Goal: Task Accomplishment & Management: Manage account settings

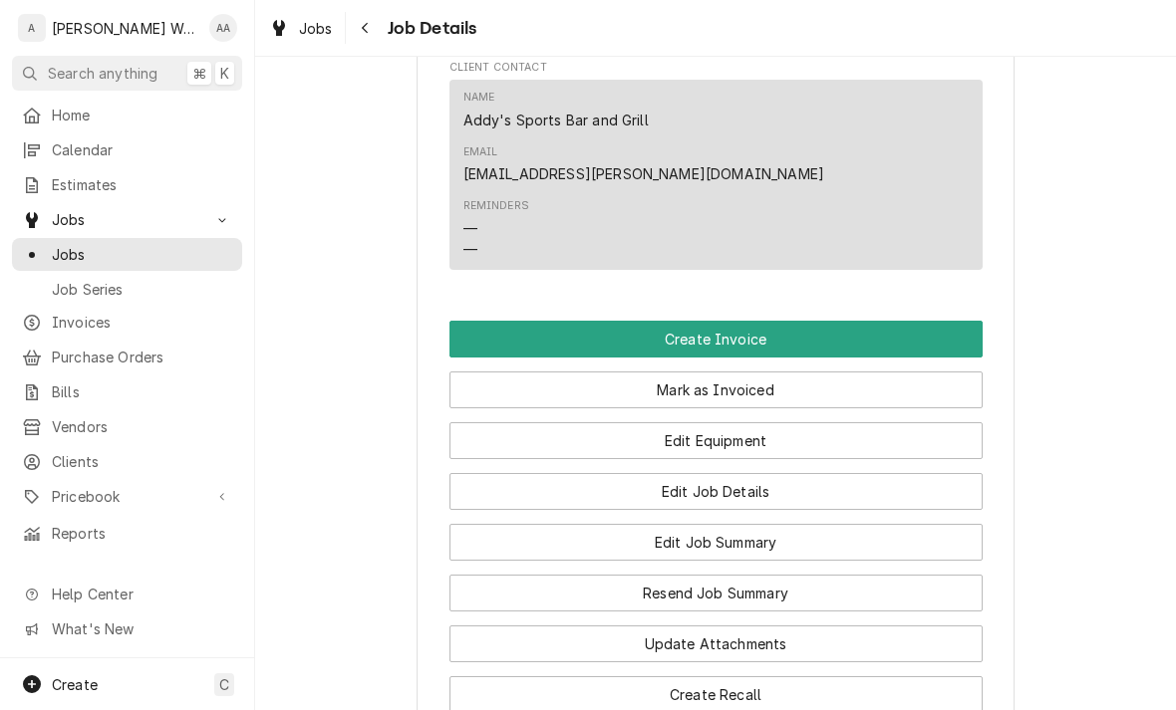
scroll to position [1290, 0]
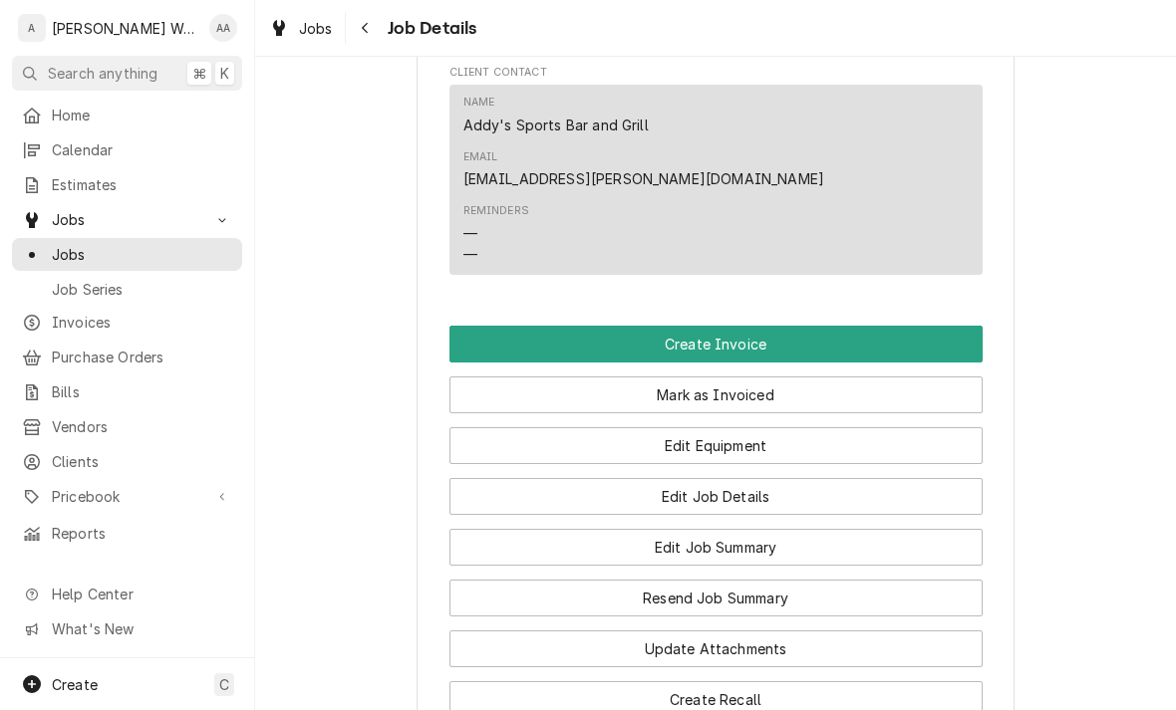
click at [528, 529] on button "Edit Job Summary" at bounding box center [715, 547] width 533 height 37
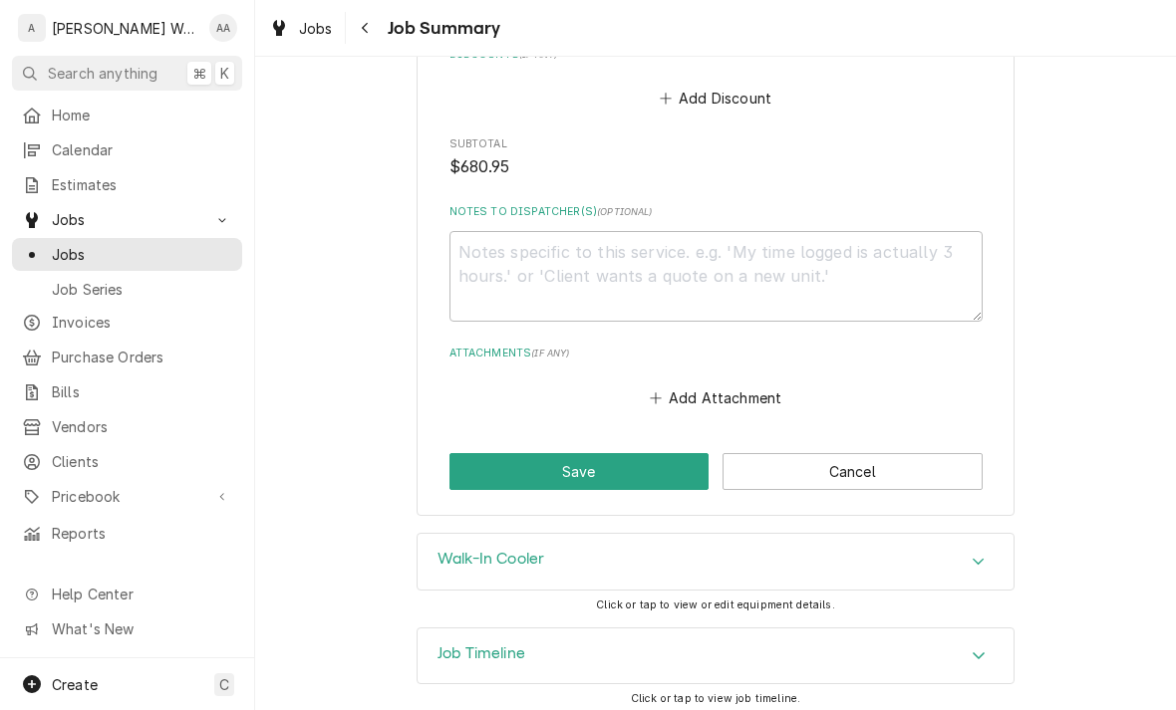
click at [441, 650] on h3 "Job Timeline" at bounding box center [481, 654] width 88 height 19
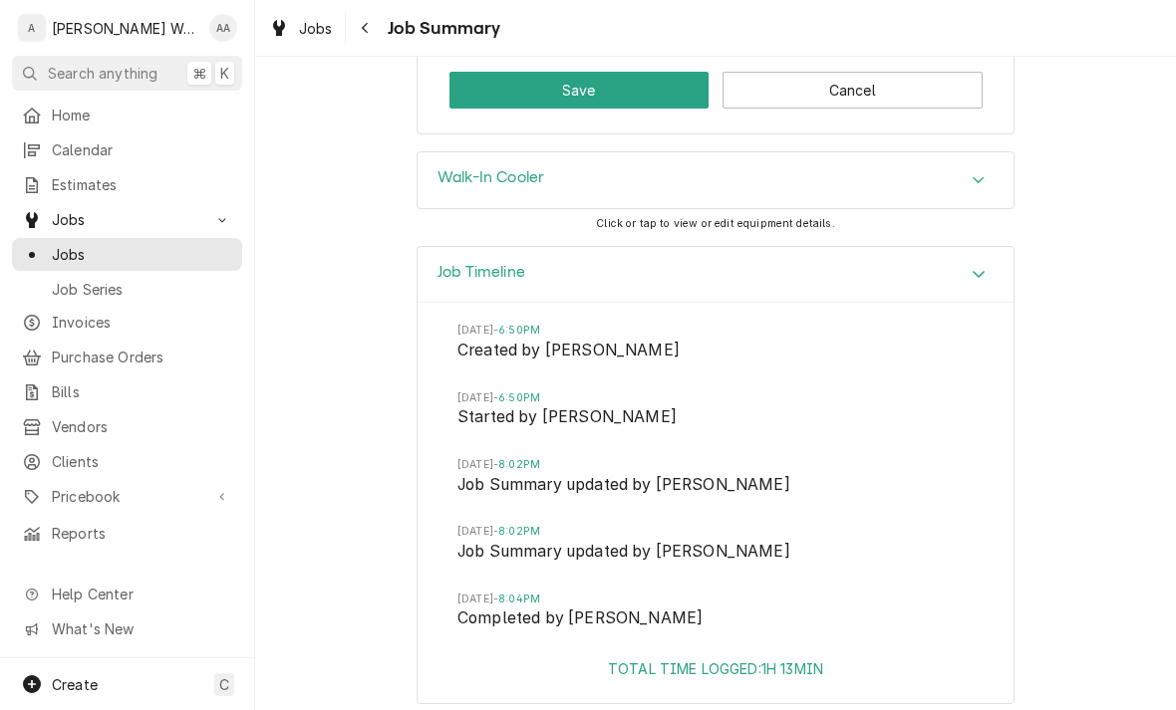
scroll to position [1909, 0]
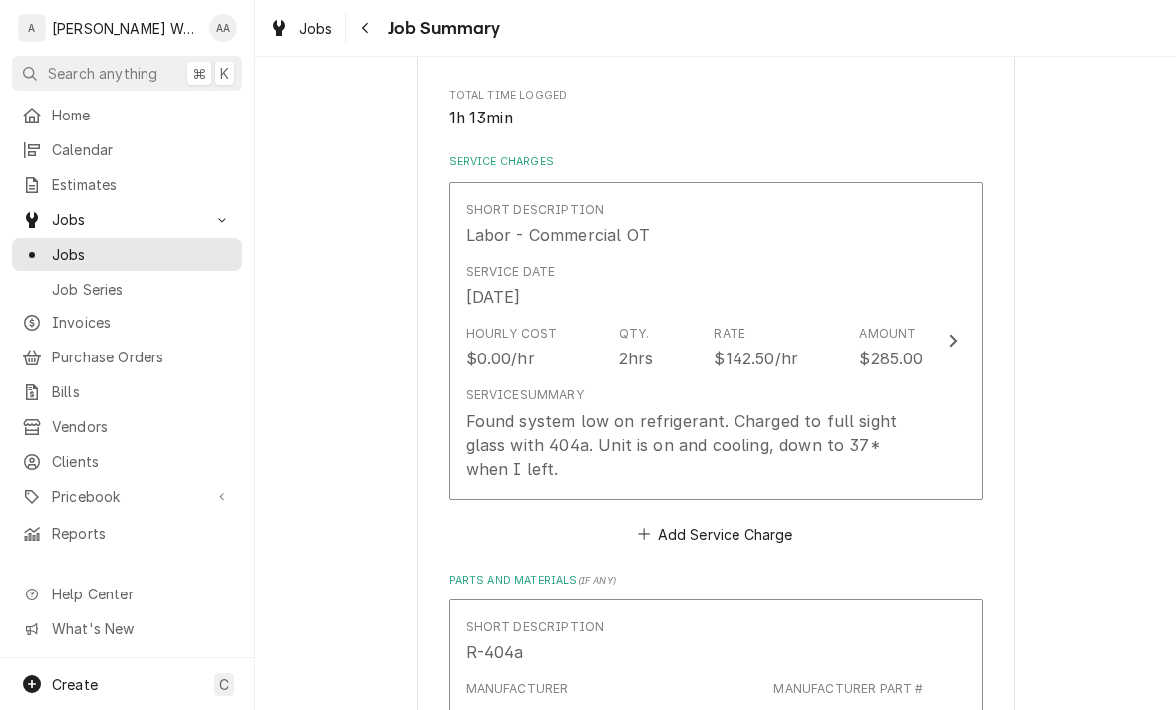
click at [486, 438] on div "Found system low on refrigerant. Charged to full sight glass with 404a. Unit is…" at bounding box center [694, 446] width 457 height 72
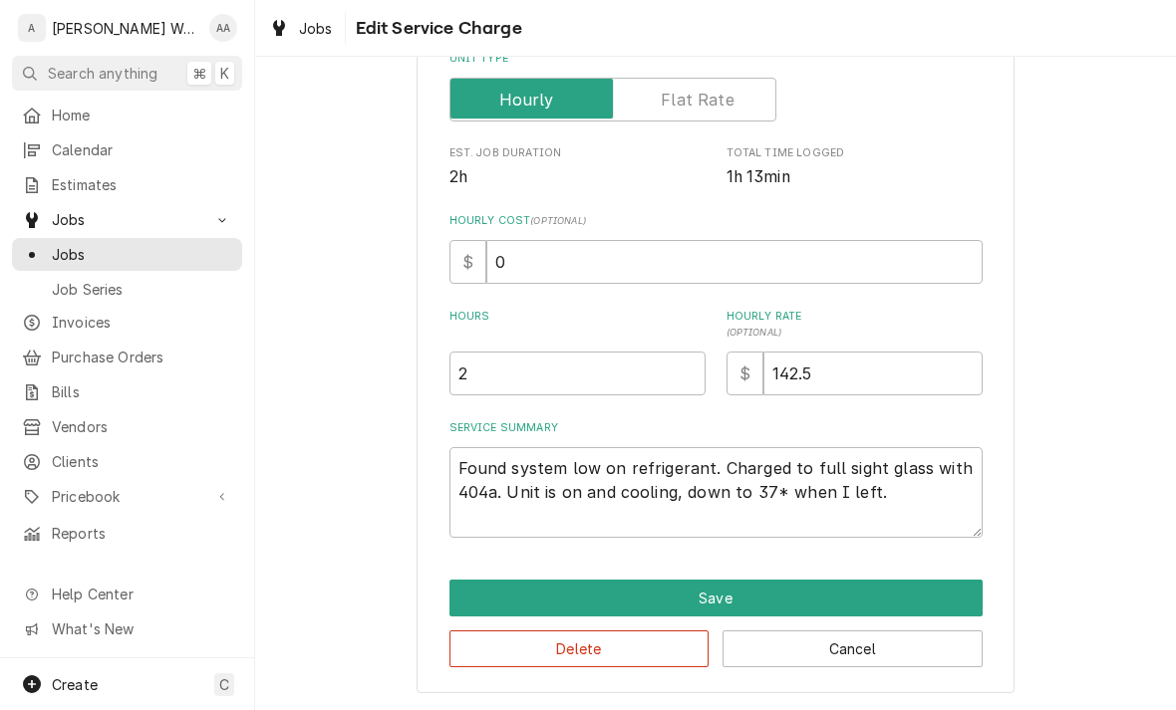
scroll to position [337, 0]
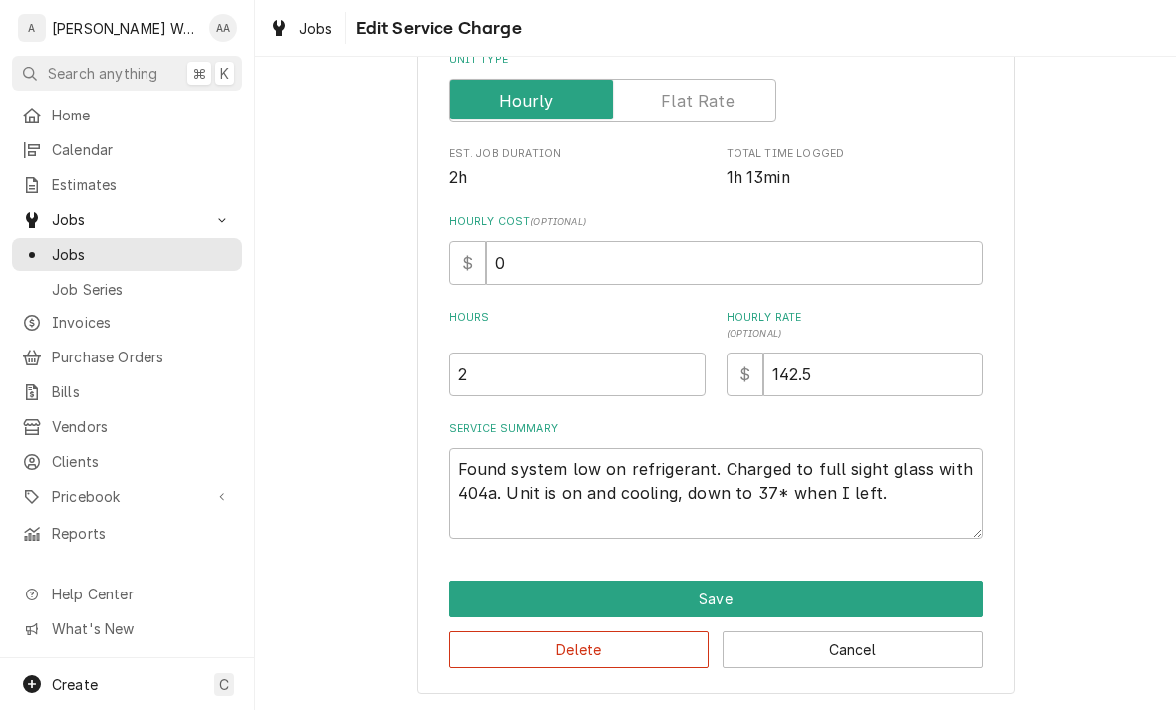
click at [486, 581] on button "Save" at bounding box center [715, 599] width 533 height 37
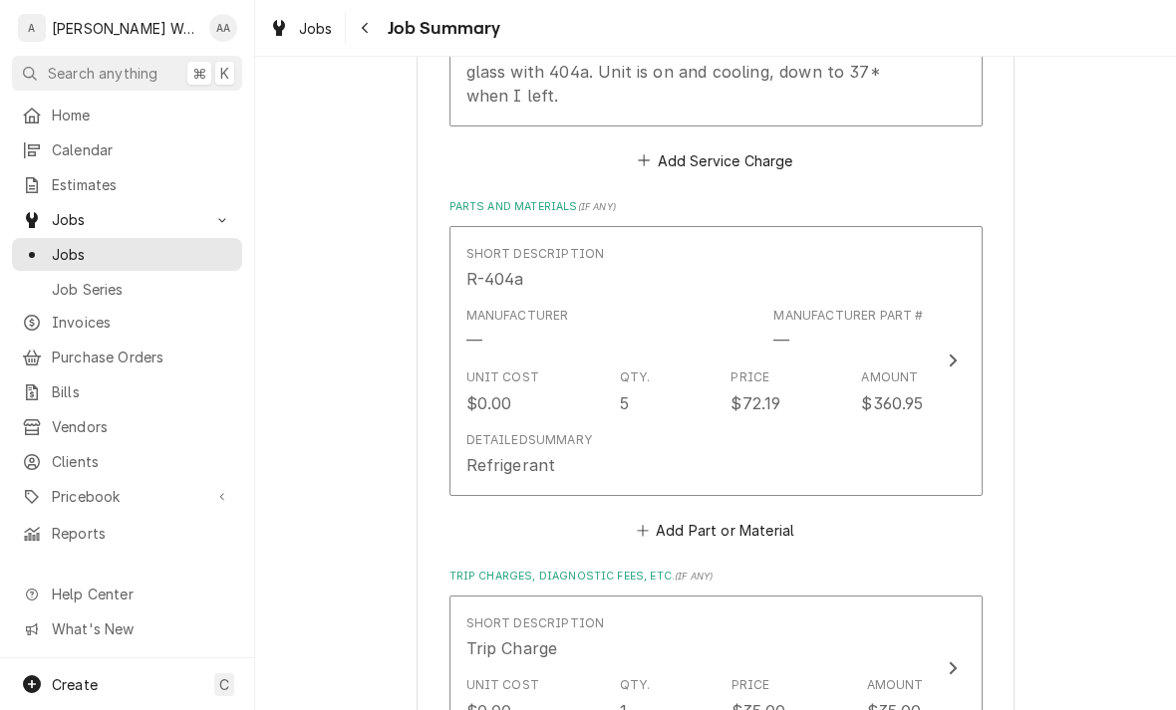
scroll to position [756, 0]
click at [503, 443] on div "Detailed Summary" at bounding box center [529, 442] width 126 height 18
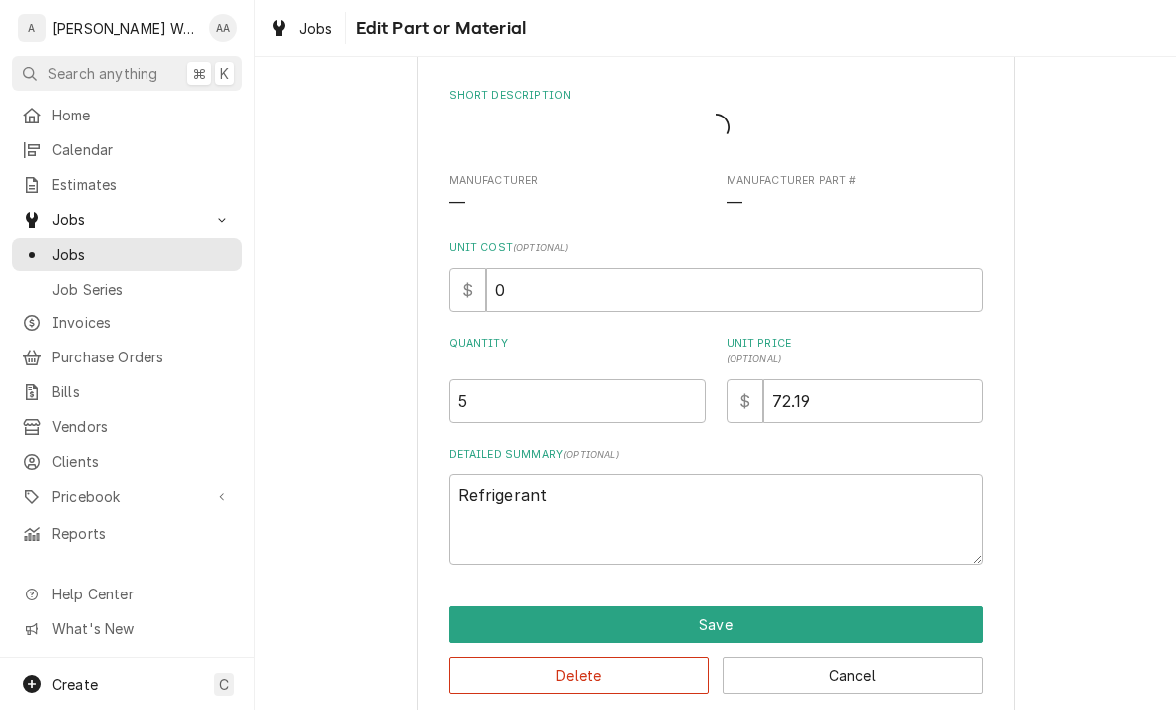
type textarea "x"
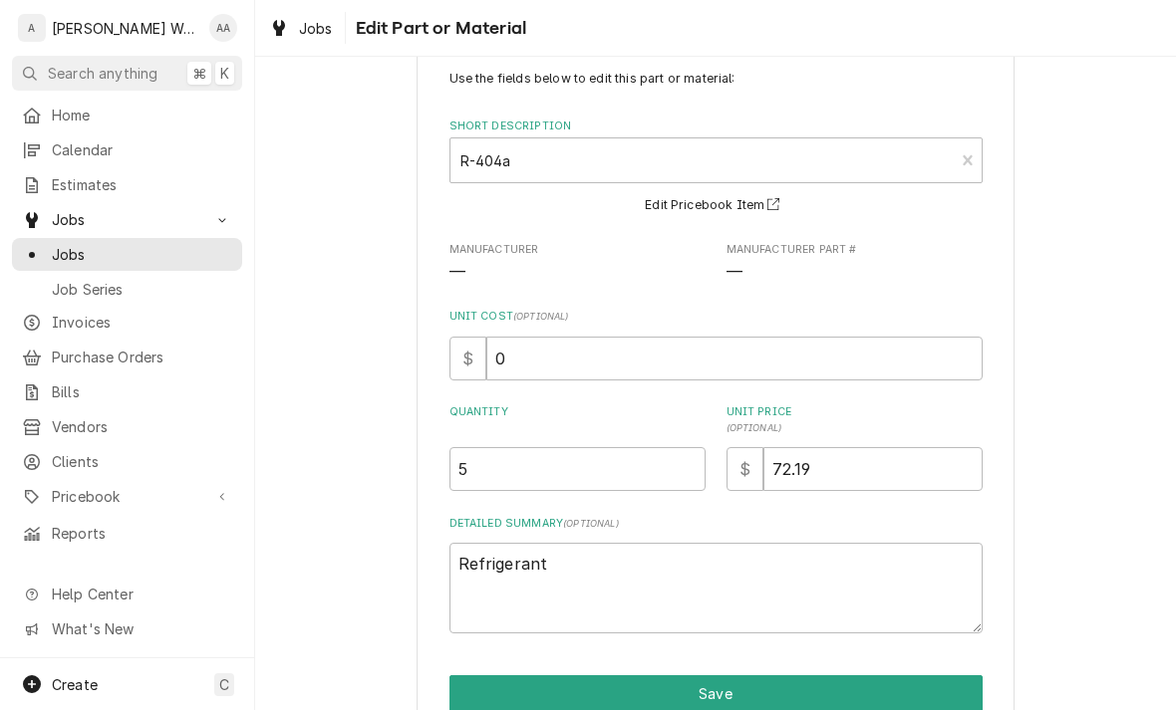
scroll to position [64, 0]
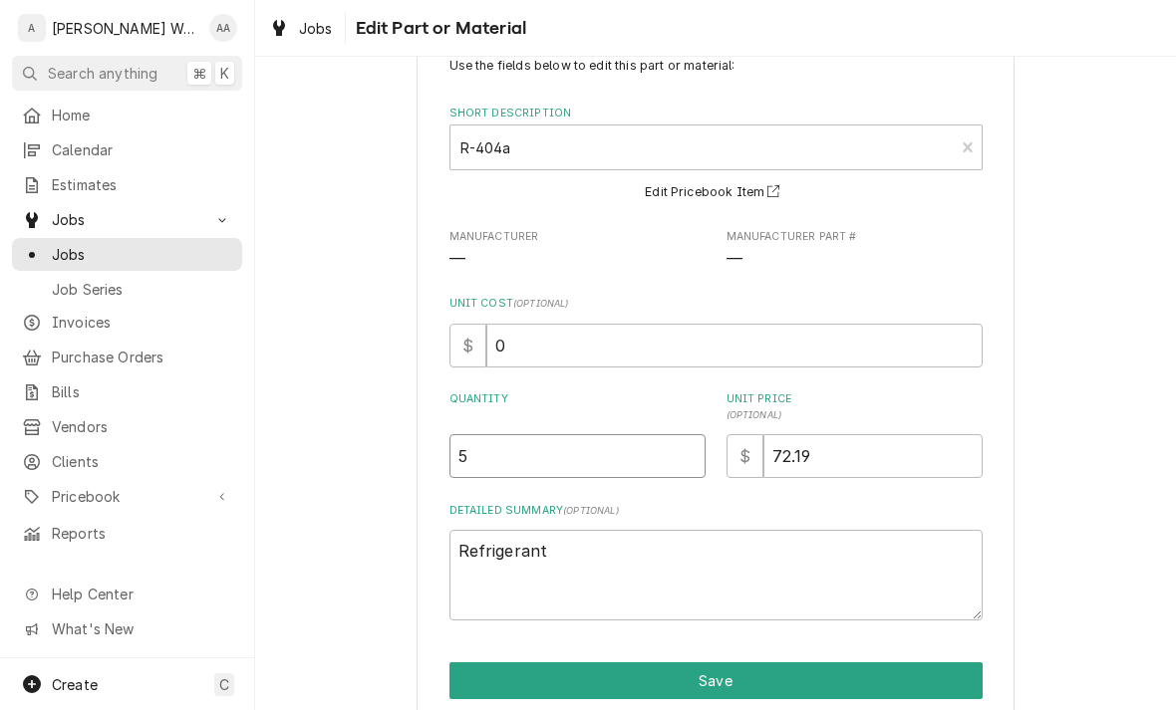
click at [484, 473] on input "5" at bounding box center [577, 456] width 256 height 44
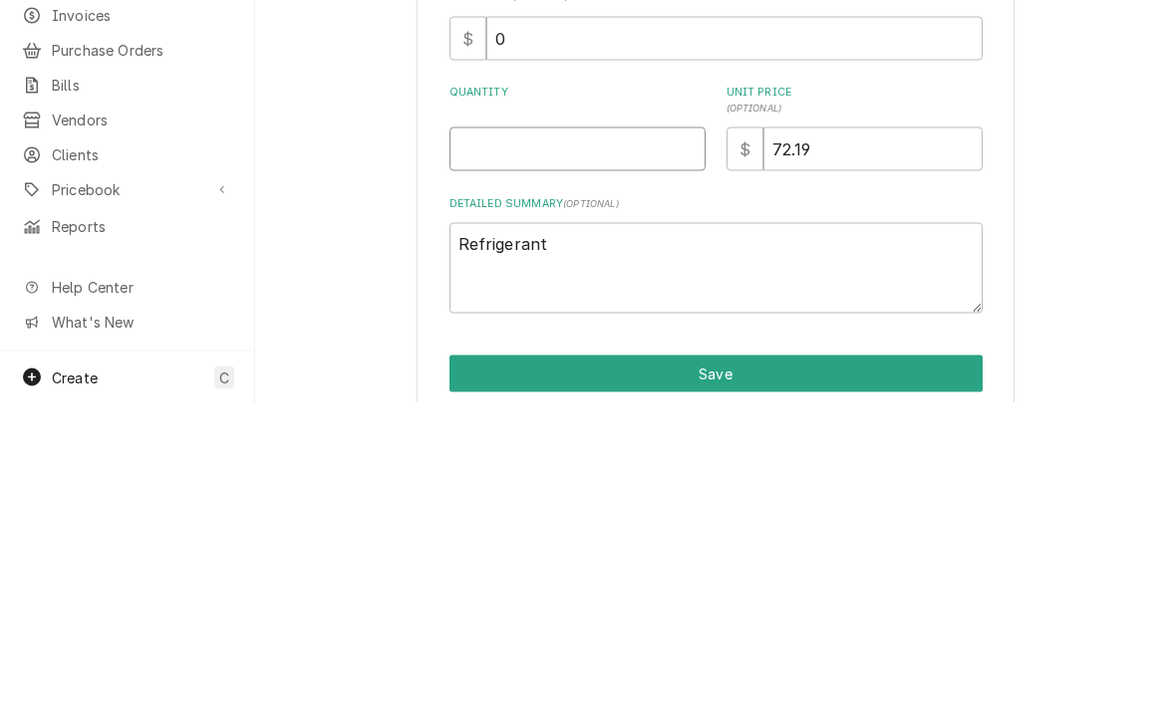
type textarea "x"
type input "4"
type textarea "x"
type input "4.5"
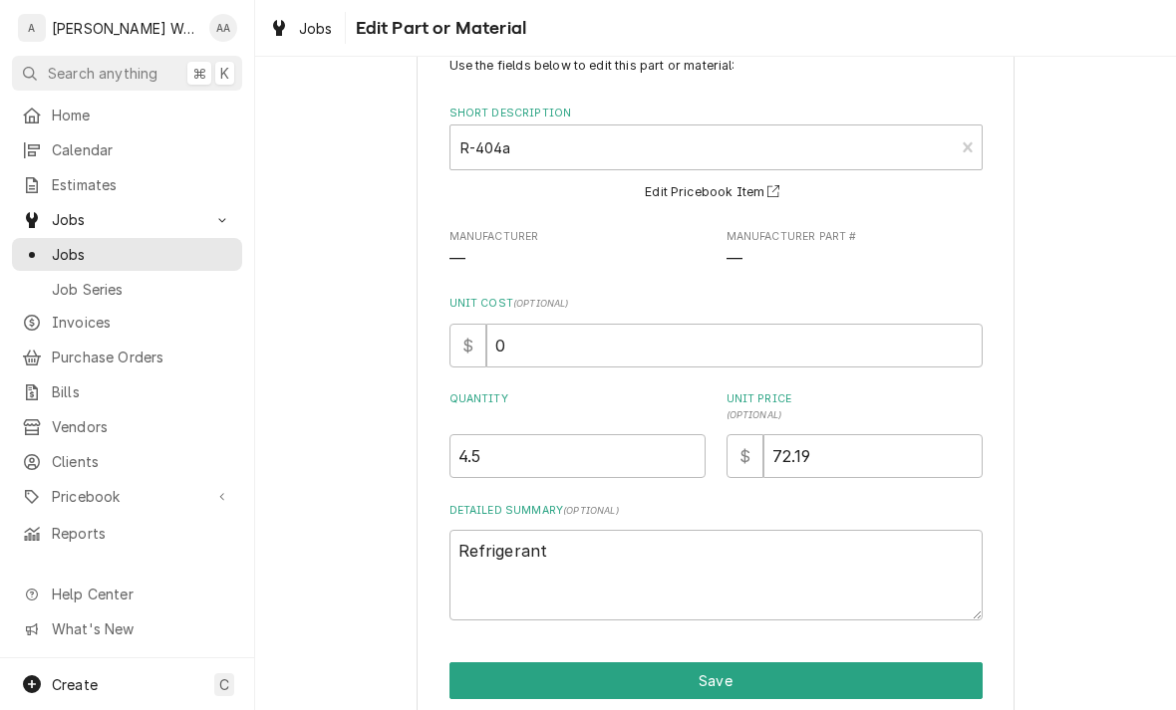
click at [472, 667] on button "Save" at bounding box center [715, 681] width 533 height 37
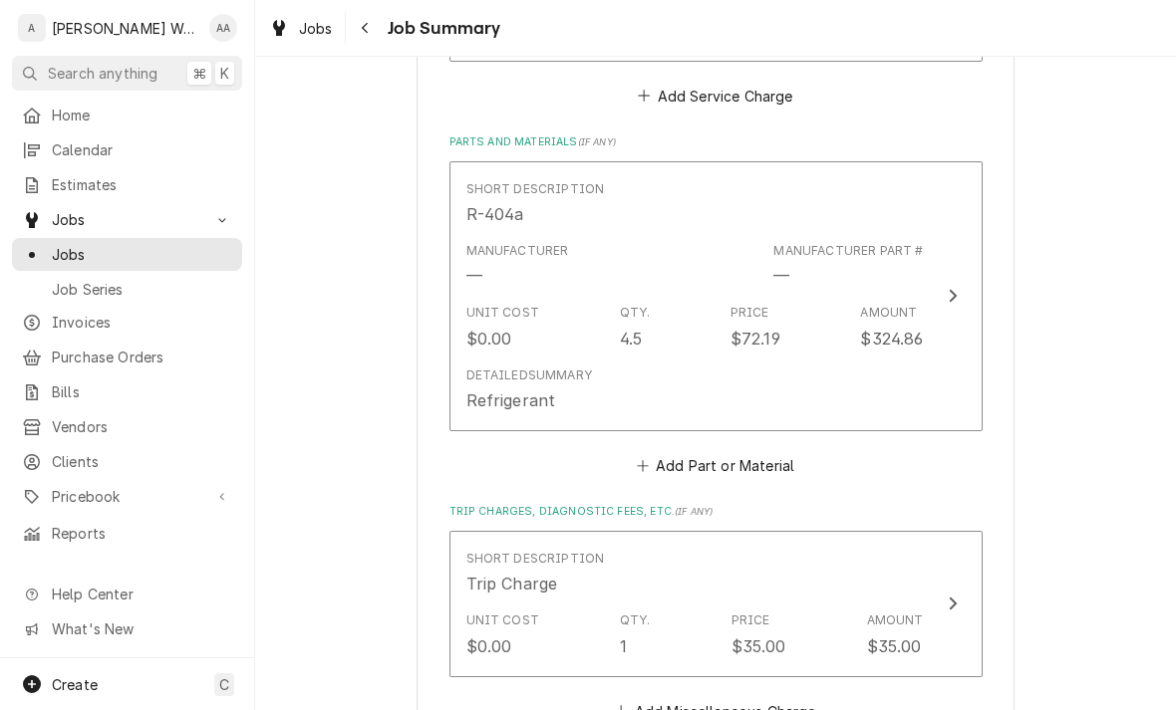
click at [477, 349] on div "Unit Cost $0.00 Qty. 4.5 Price $72.19 Amount $324.86" at bounding box center [694, 327] width 457 height 62
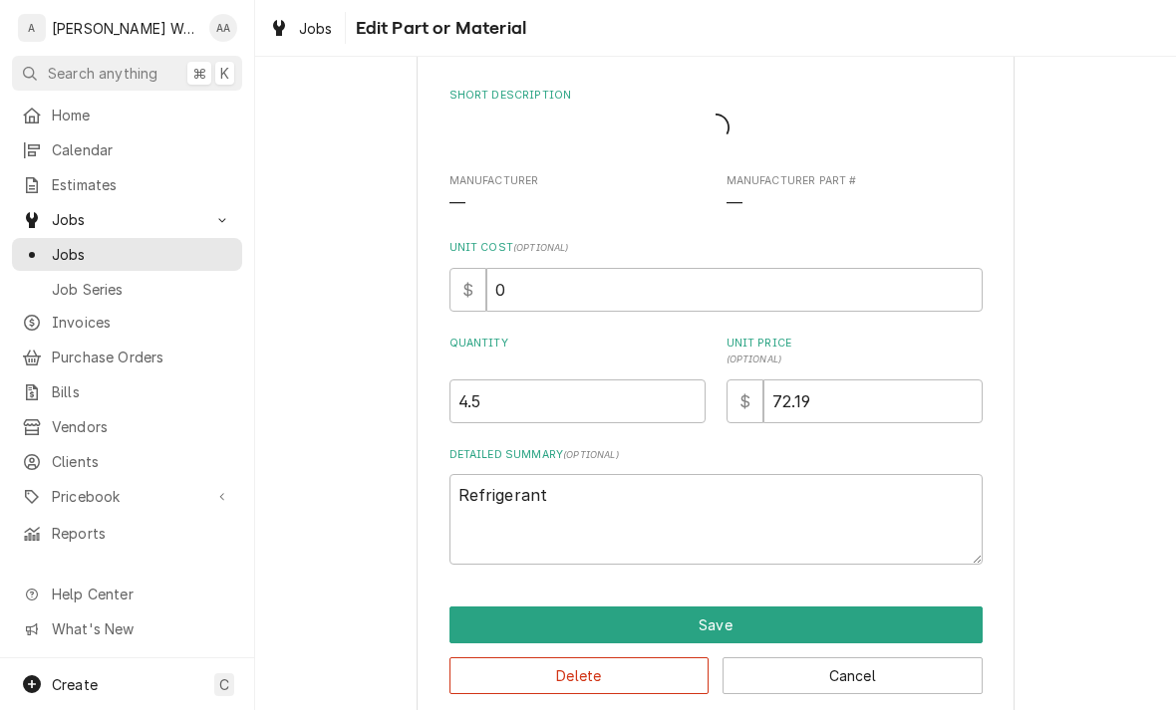
type textarea "x"
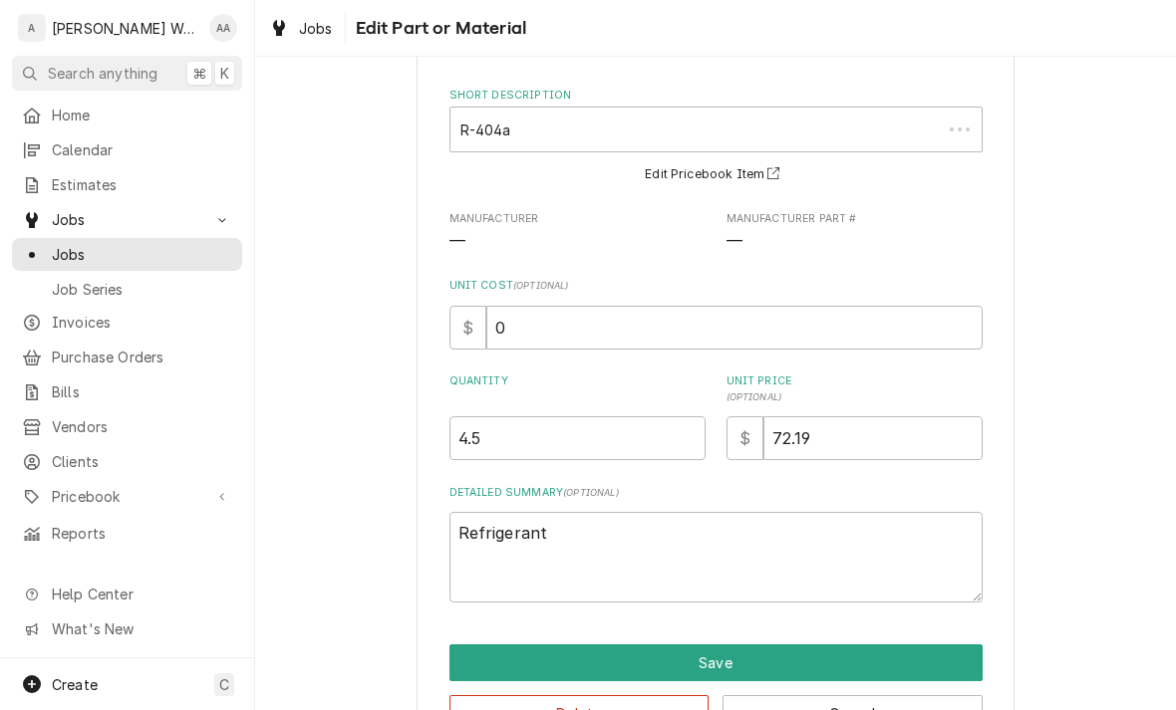
scroll to position [0, 0]
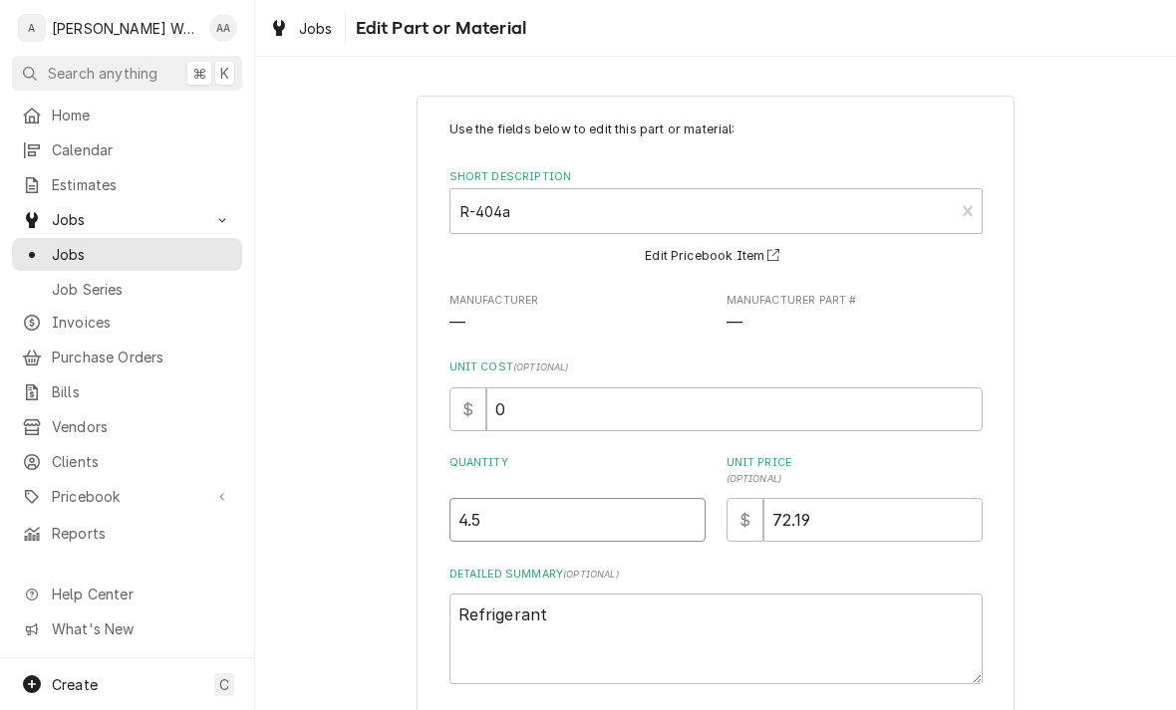
click at [493, 528] on input "4.5" at bounding box center [577, 520] width 256 height 44
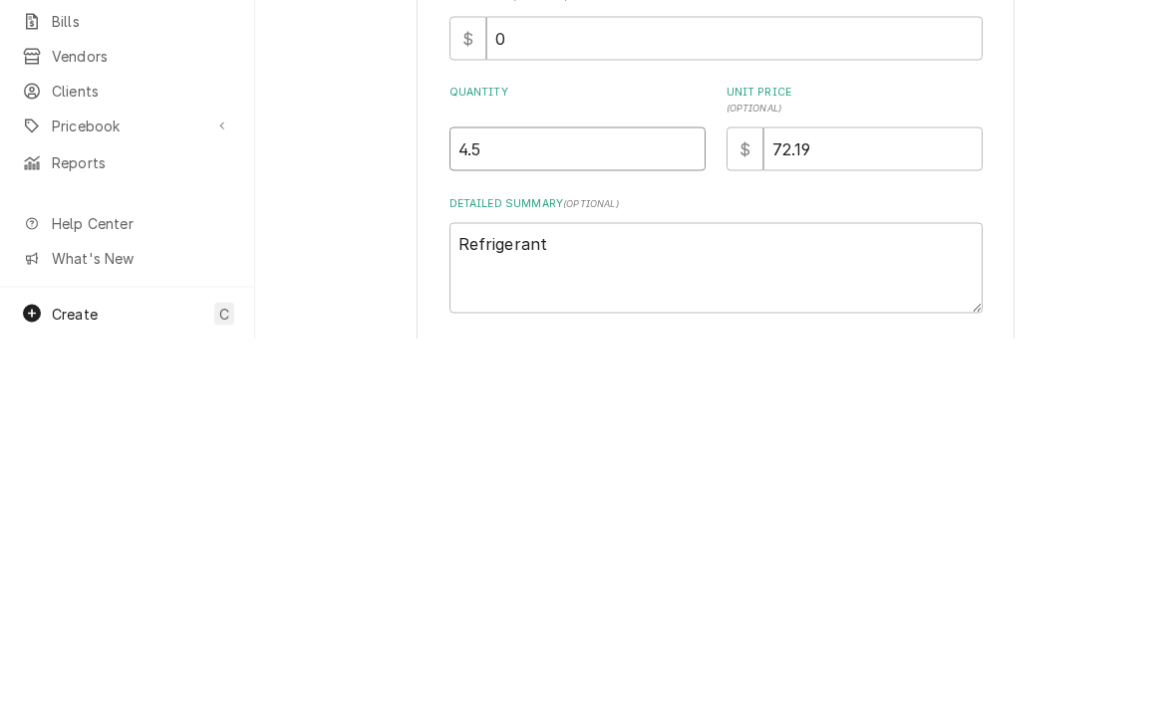
type input "4"
type textarea "x"
type input "5"
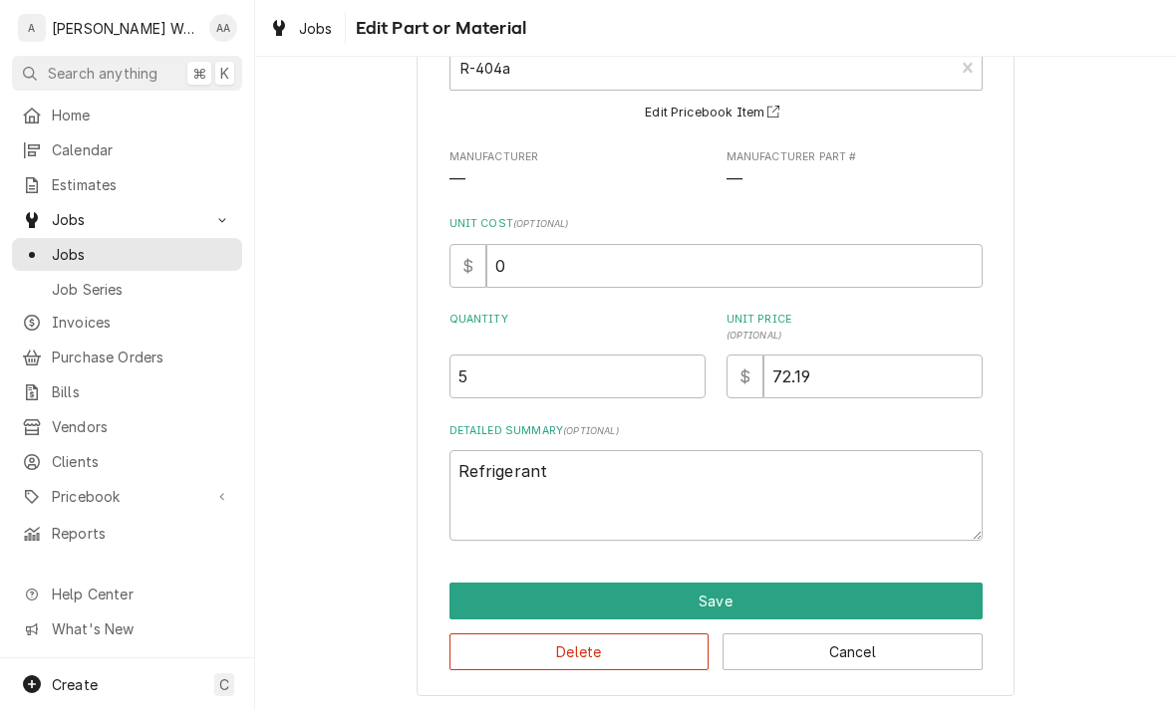
click at [471, 594] on button "Save" at bounding box center [715, 601] width 533 height 37
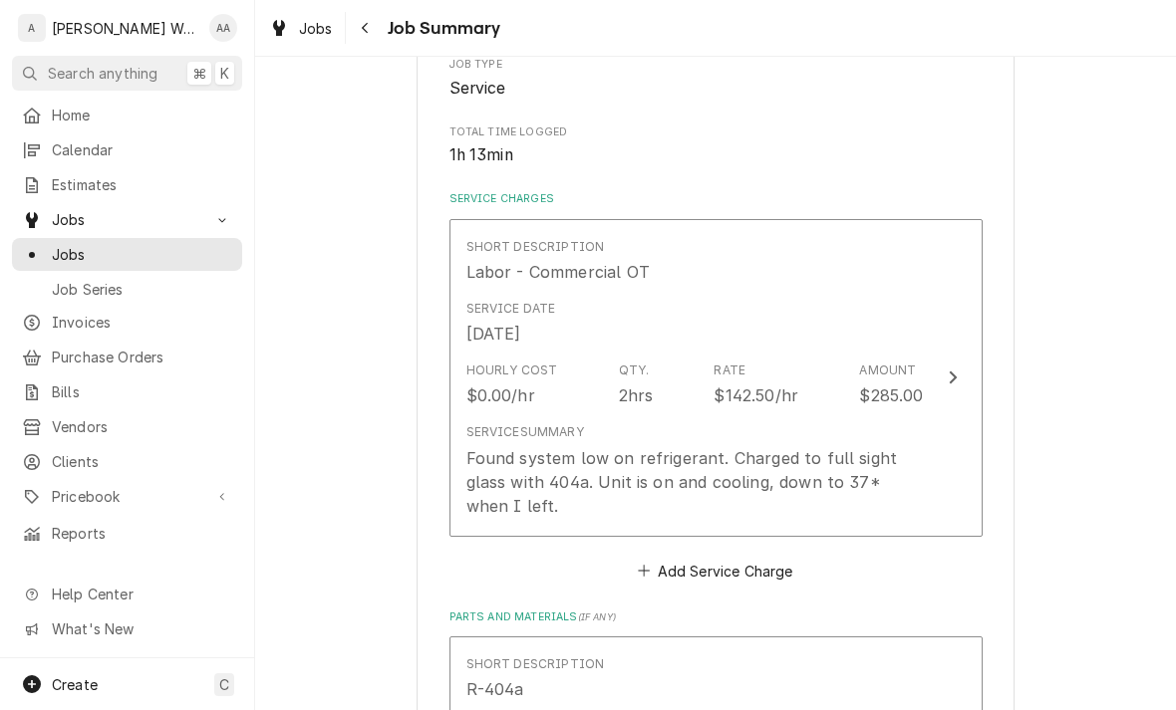
scroll to position [165, 0]
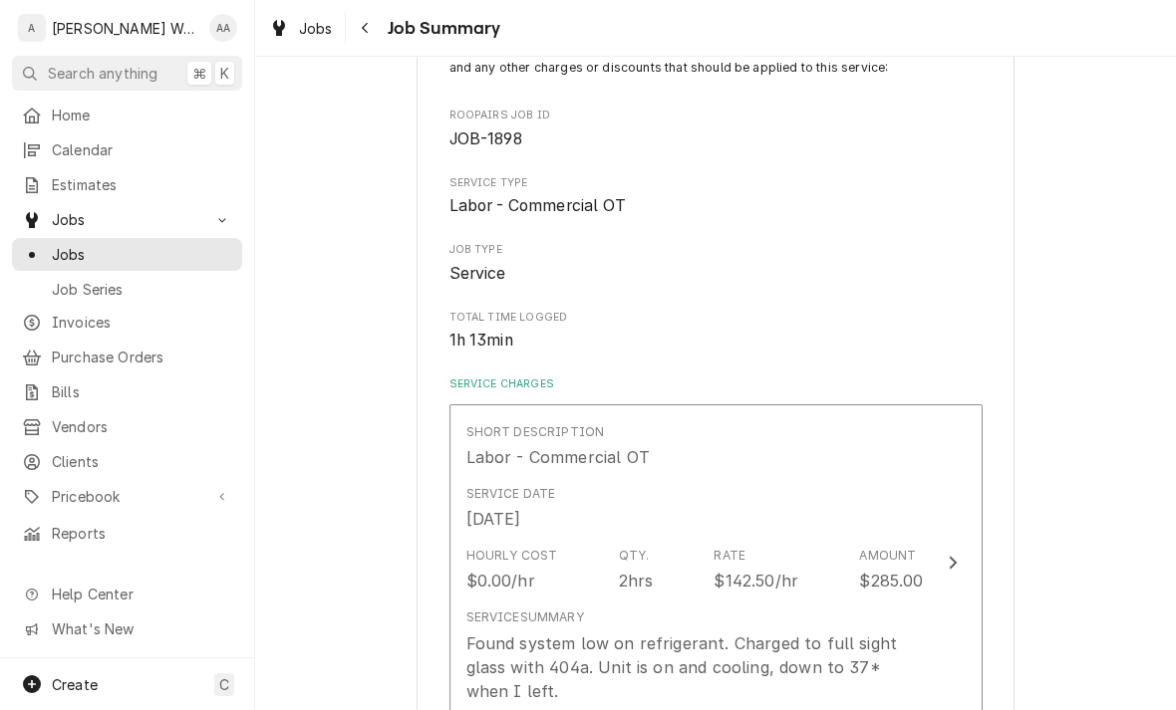
click at [490, 569] on div "$0.00/hr" at bounding box center [500, 581] width 69 height 24
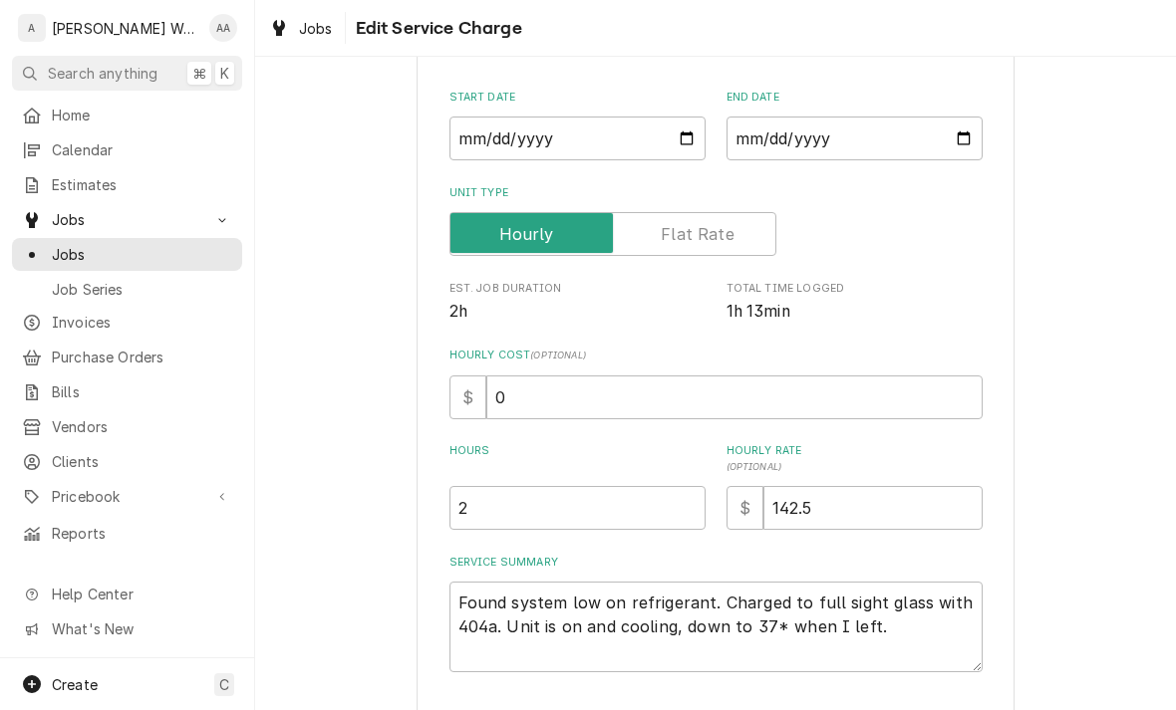
type textarea "x"
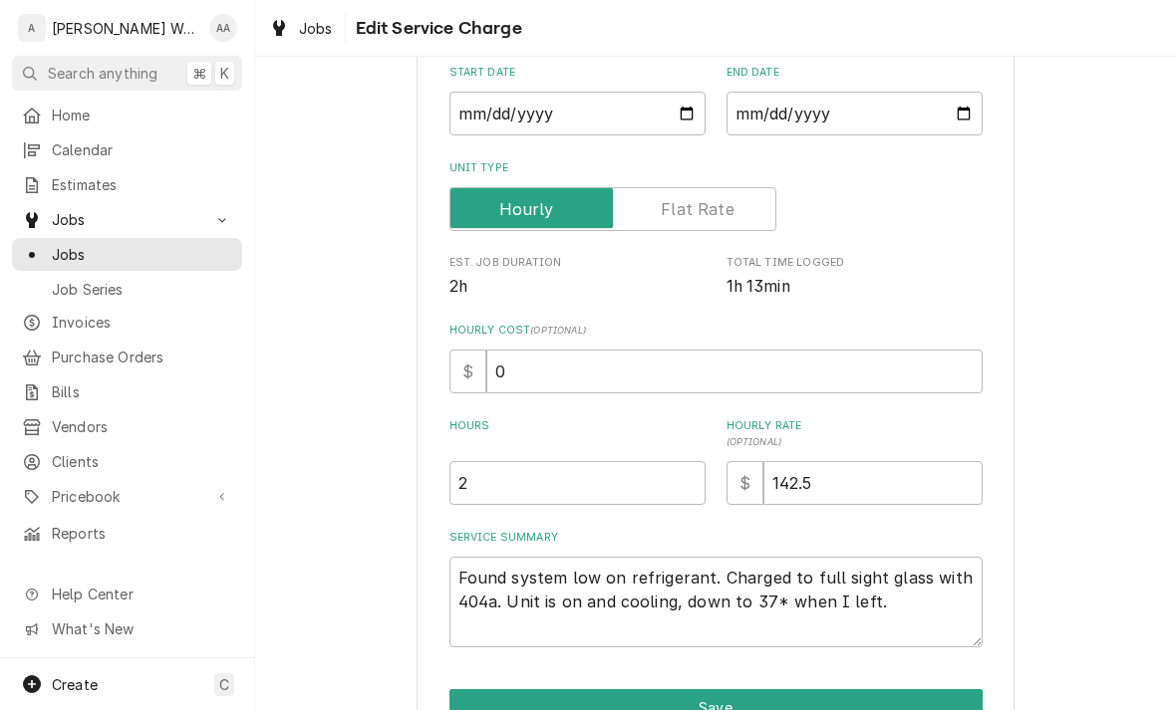
scroll to position [297, 0]
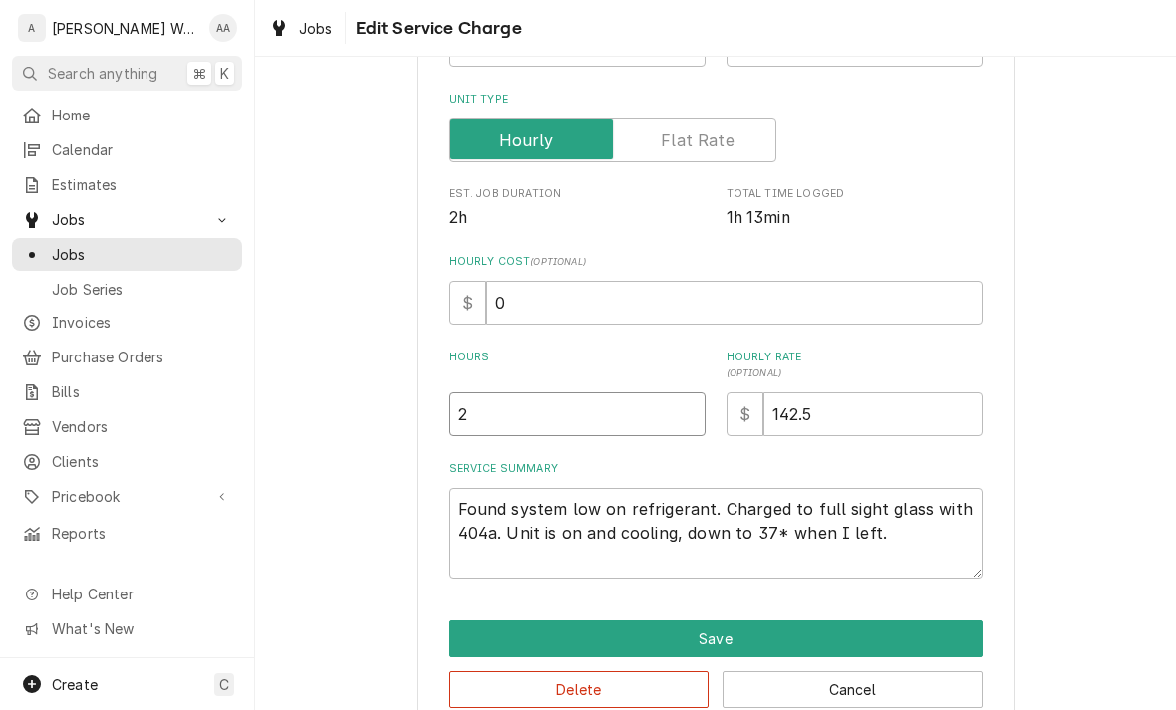
click at [491, 419] on input "2" at bounding box center [577, 415] width 256 height 44
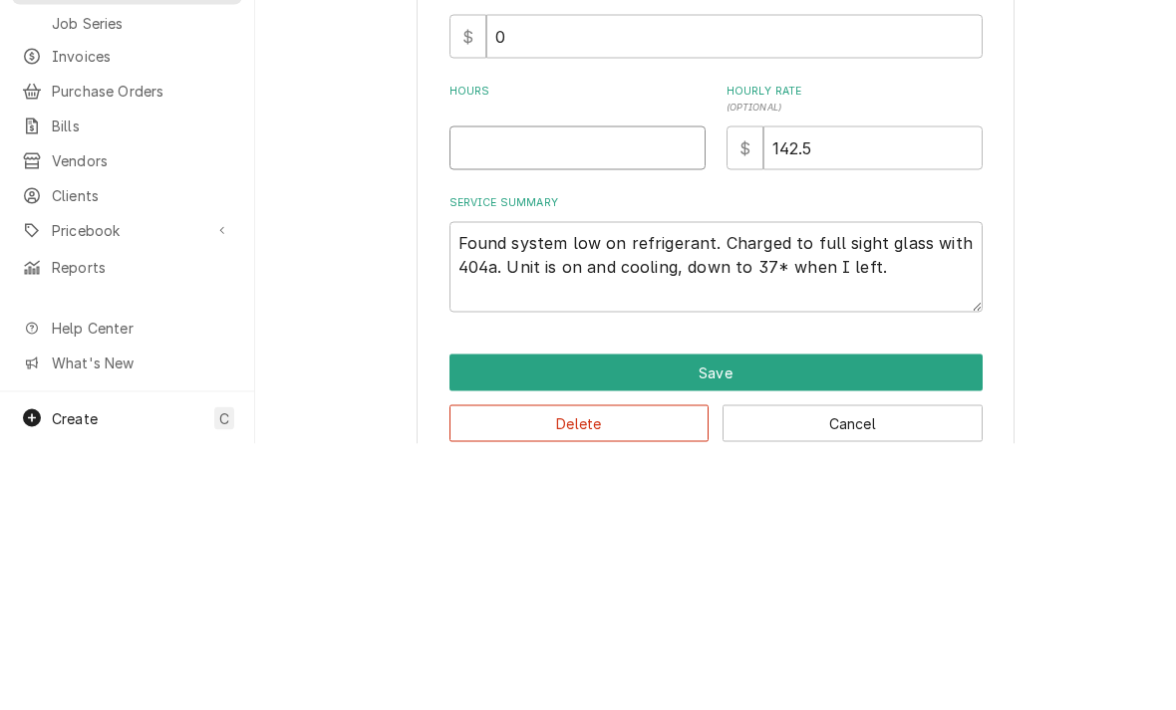
type textarea "x"
type input "1"
type textarea "x"
type input "1.7"
type textarea "x"
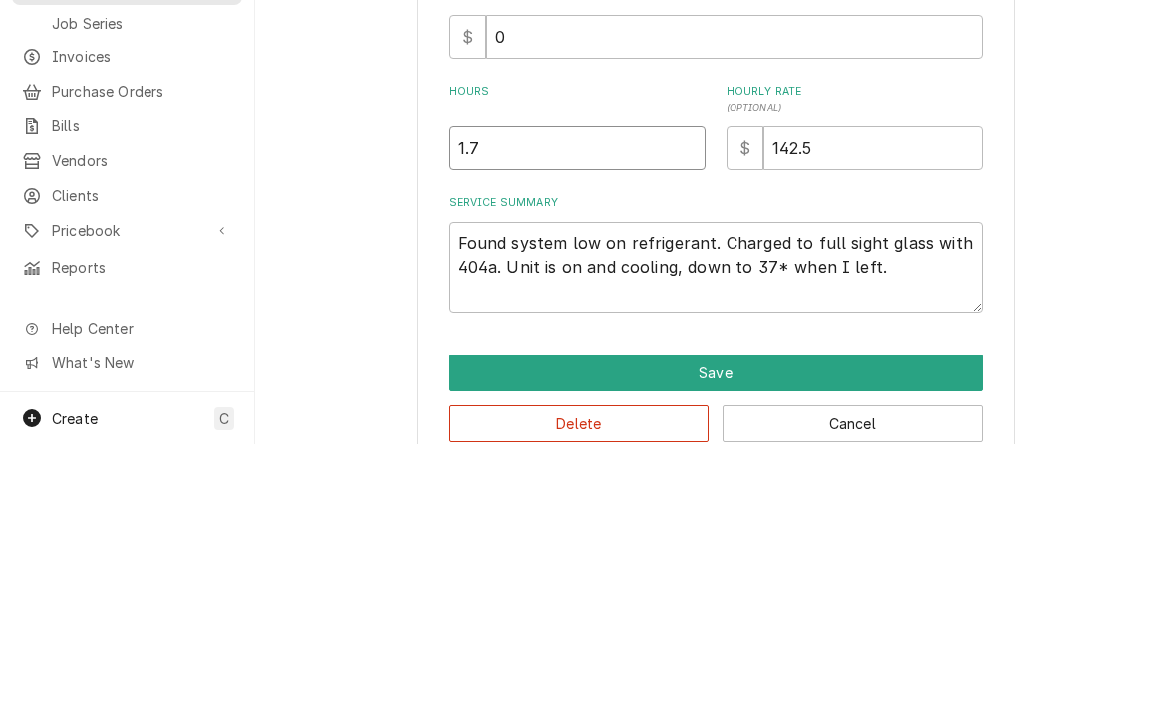
type input "1.75"
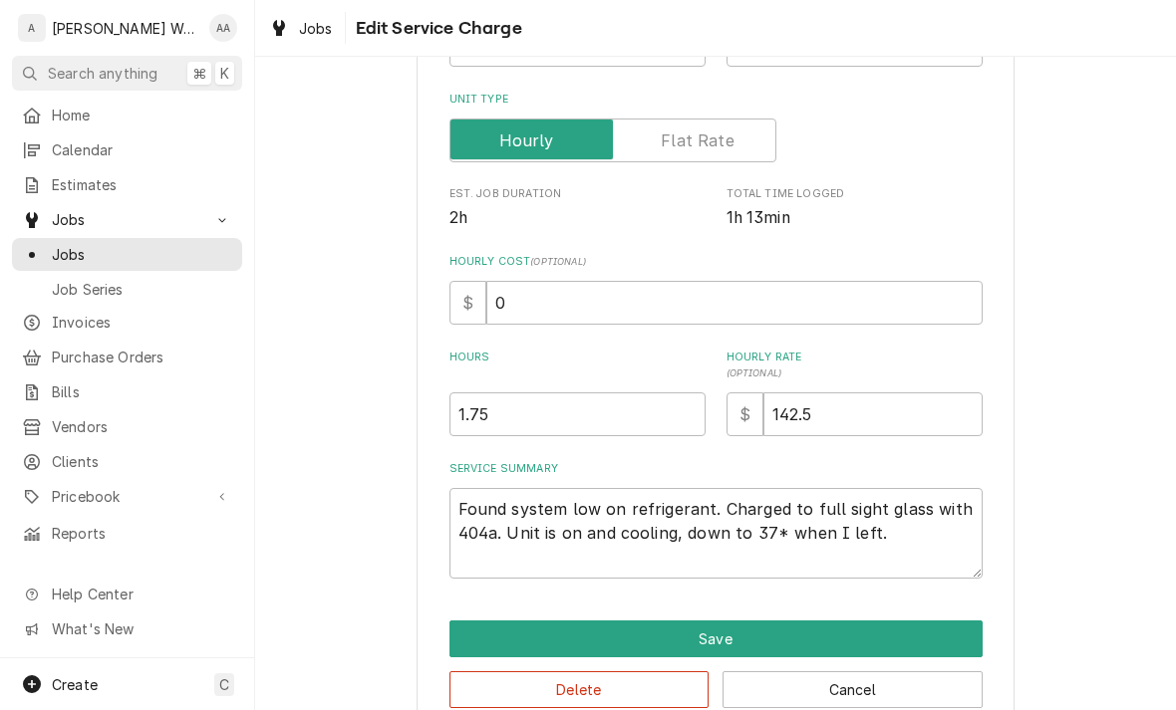
click at [482, 622] on button "Save" at bounding box center [715, 639] width 533 height 37
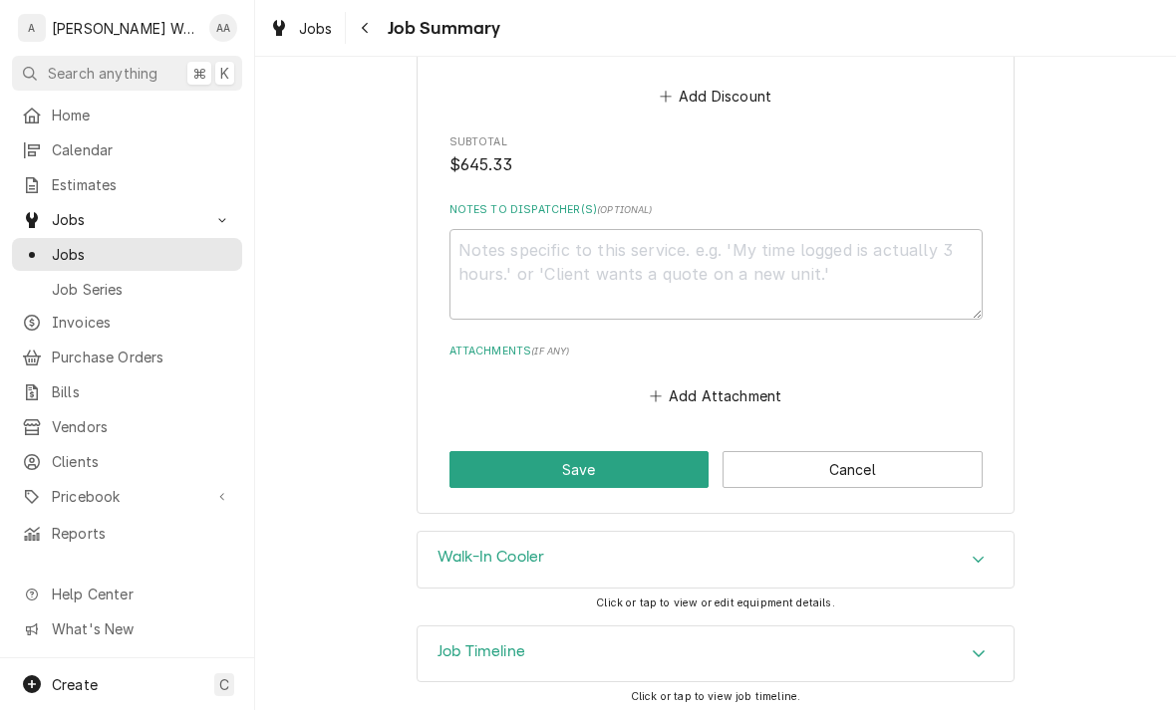
scroll to position [1530, 0]
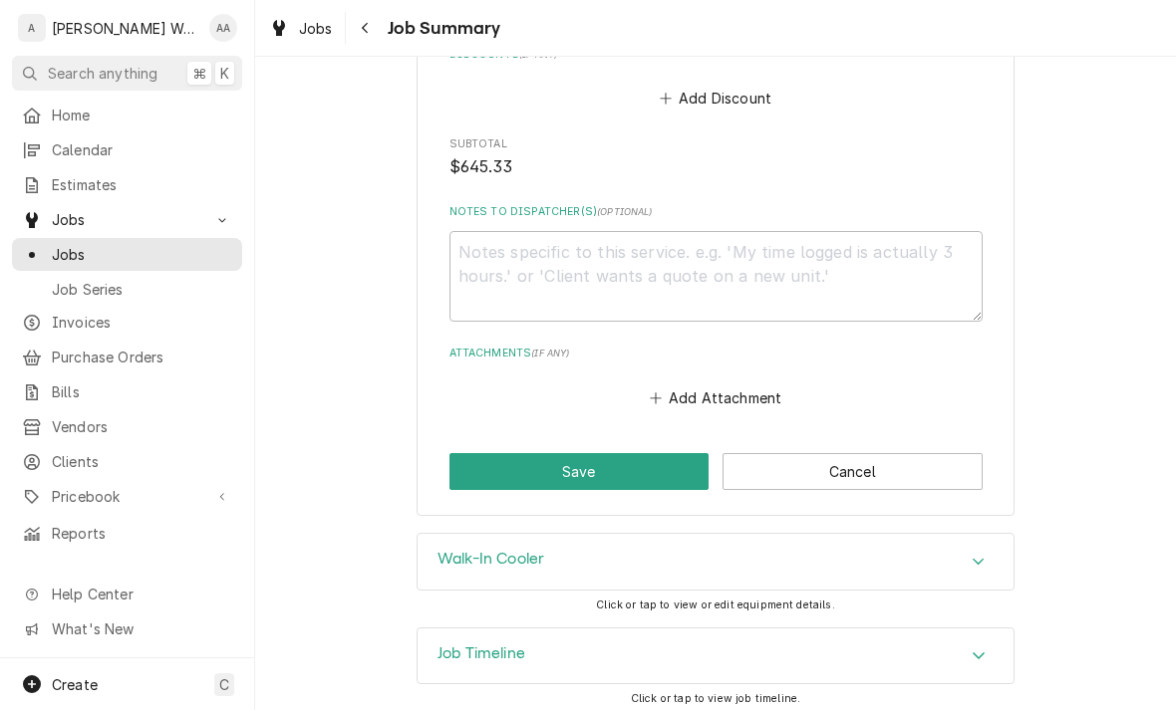
click at [466, 475] on button "Save" at bounding box center [579, 471] width 260 height 37
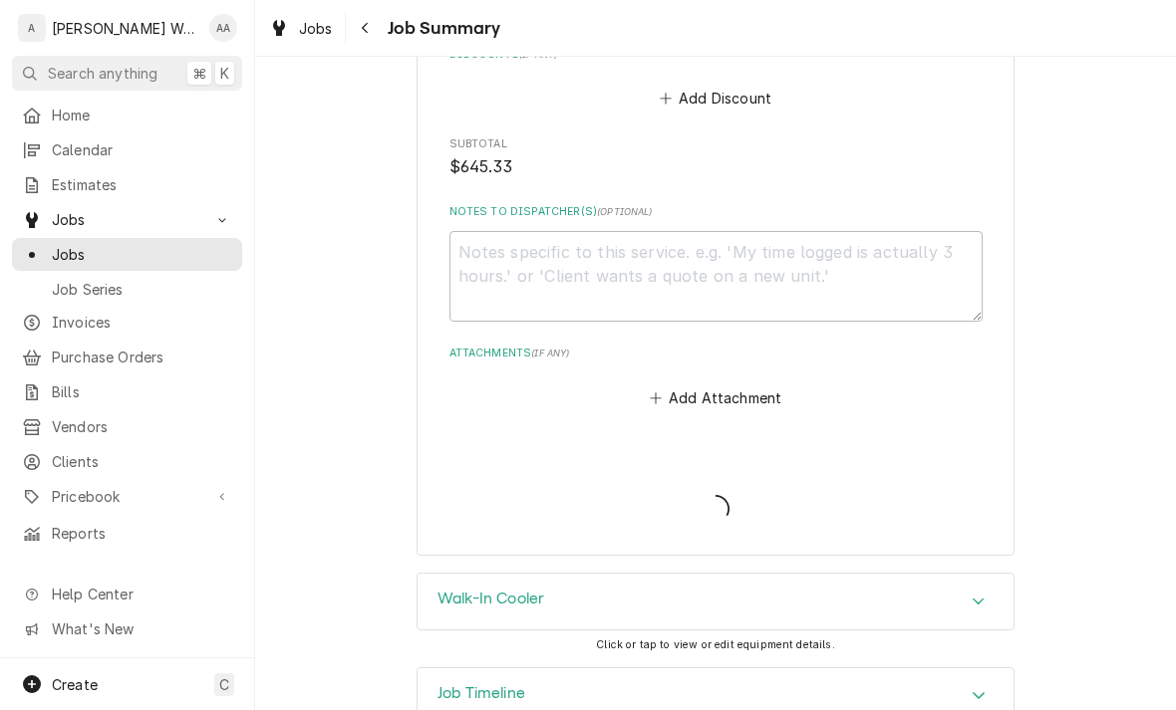
type textarea "x"
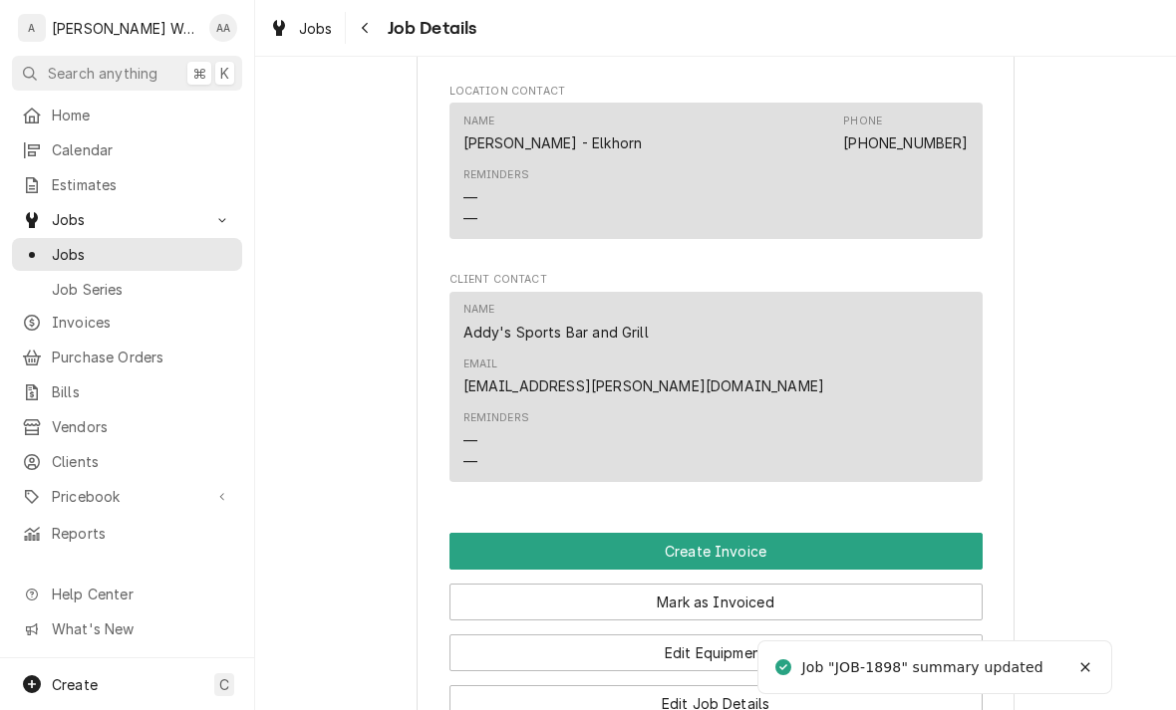
scroll to position [1240, 0]
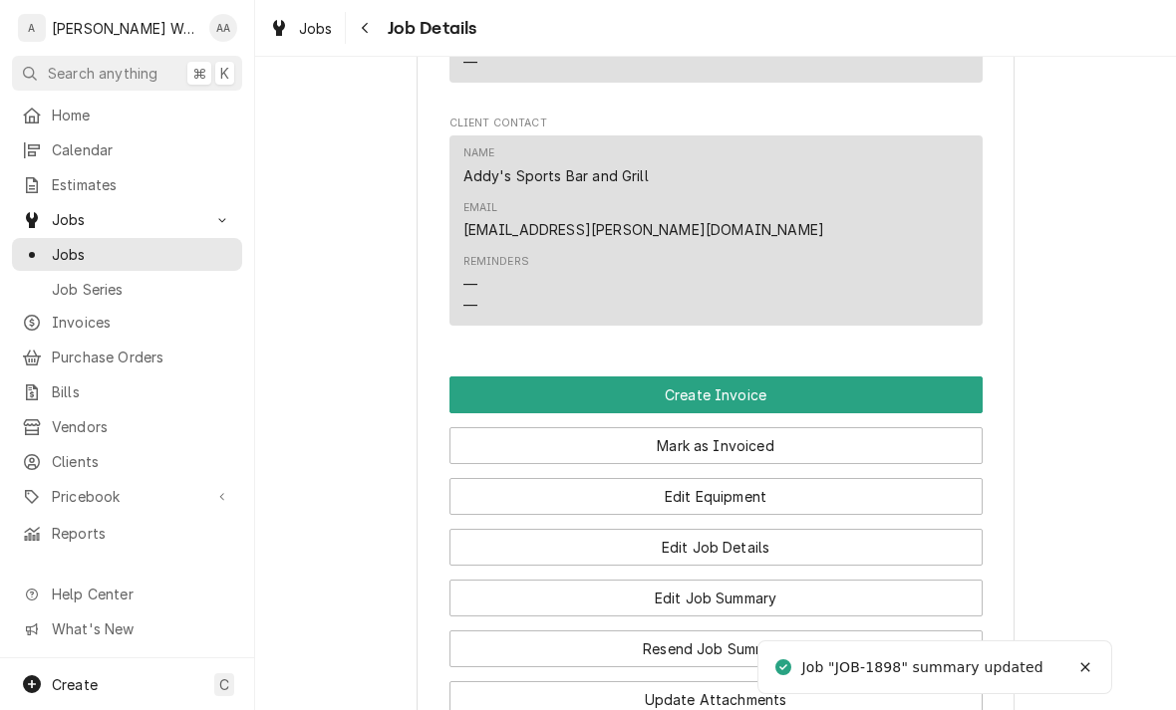
click at [469, 377] on button "Create Invoice" at bounding box center [715, 395] width 533 height 37
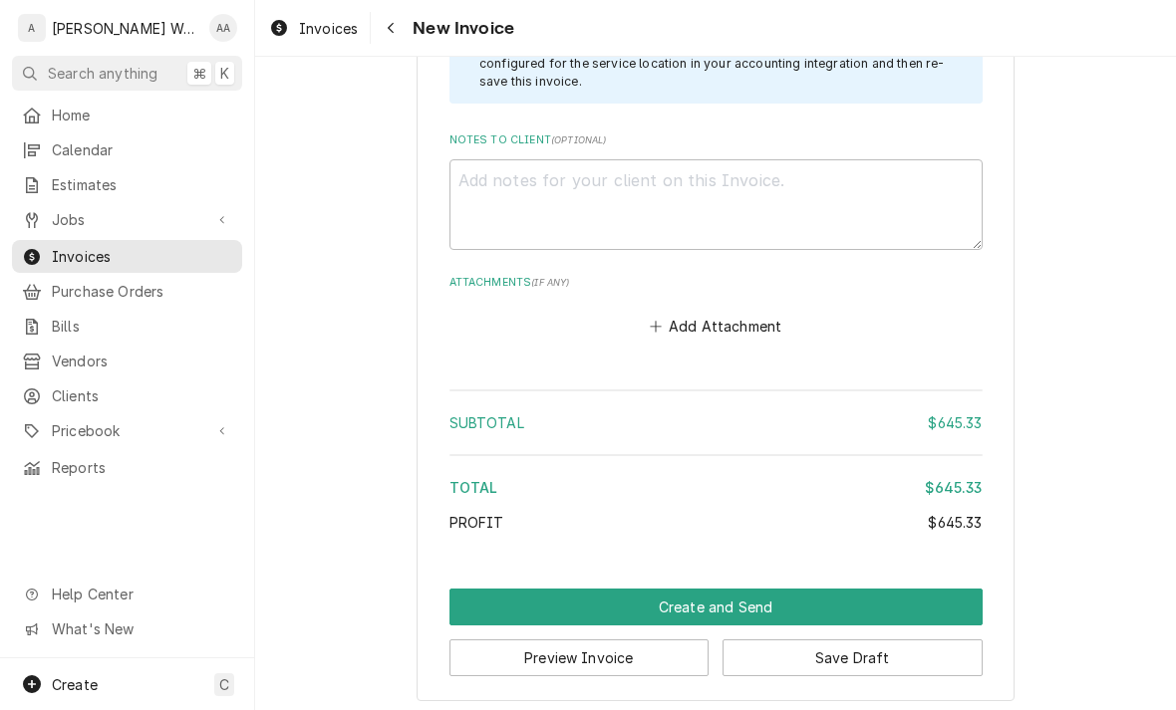
click at [483, 597] on button "Create and Send" at bounding box center [715, 607] width 533 height 37
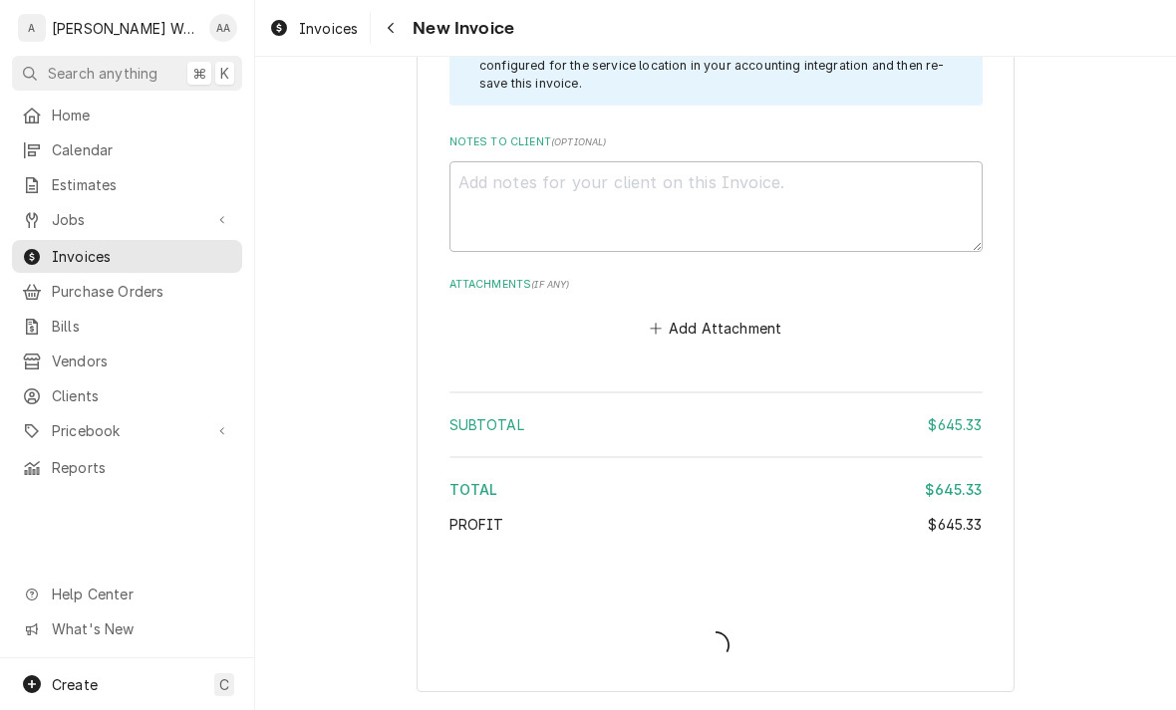
scroll to position [2386, 0]
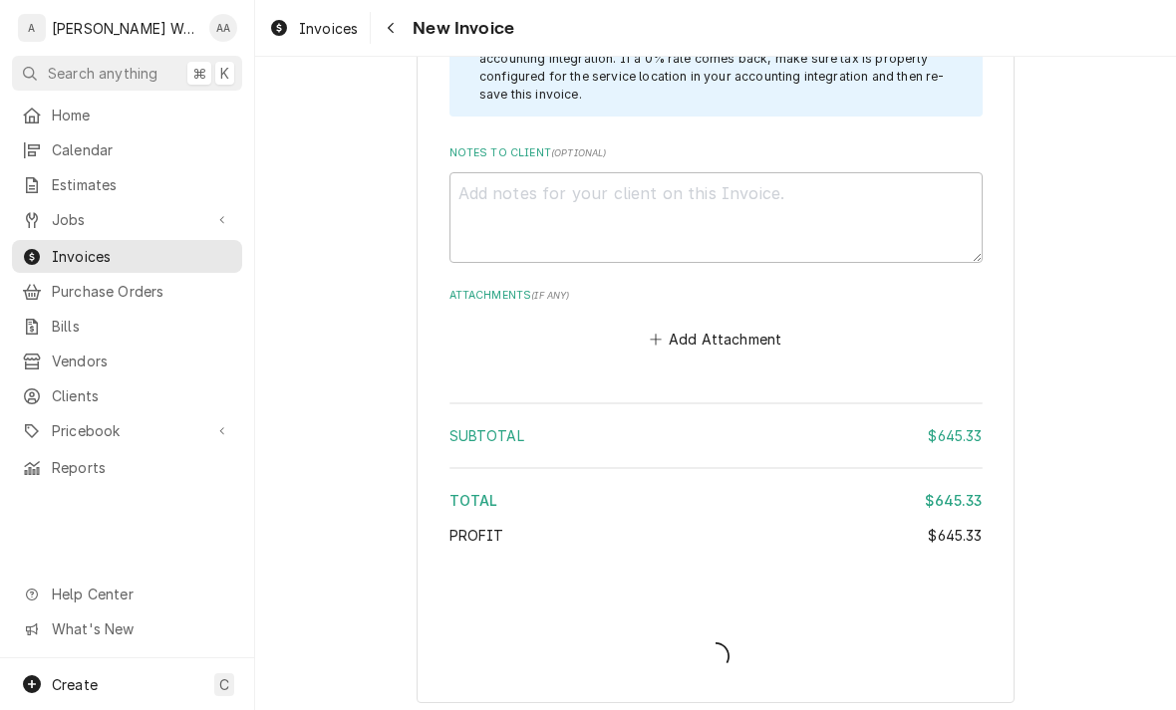
type textarea "x"
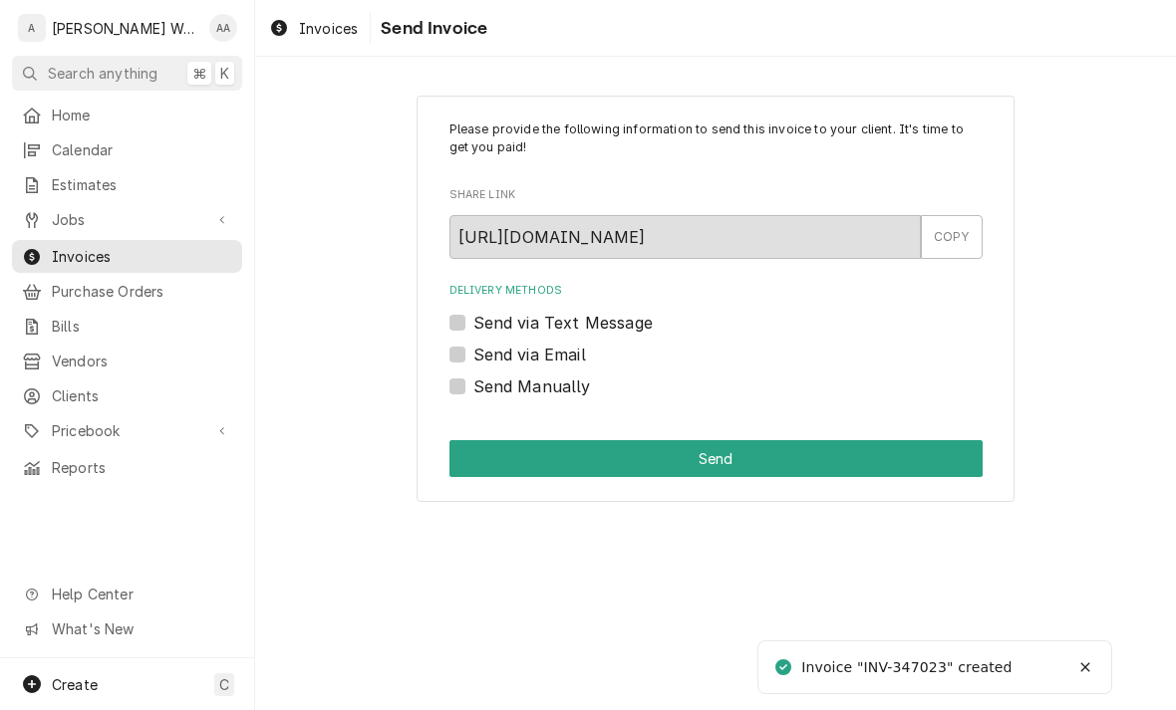
click at [473, 355] on label "Send via Email" at bounding box center [529, 355] width 113 height 24
click at [473, 355] on input "Send via Email" at bounding box center [739, 365] width 533 height 44
checkbox input "true"
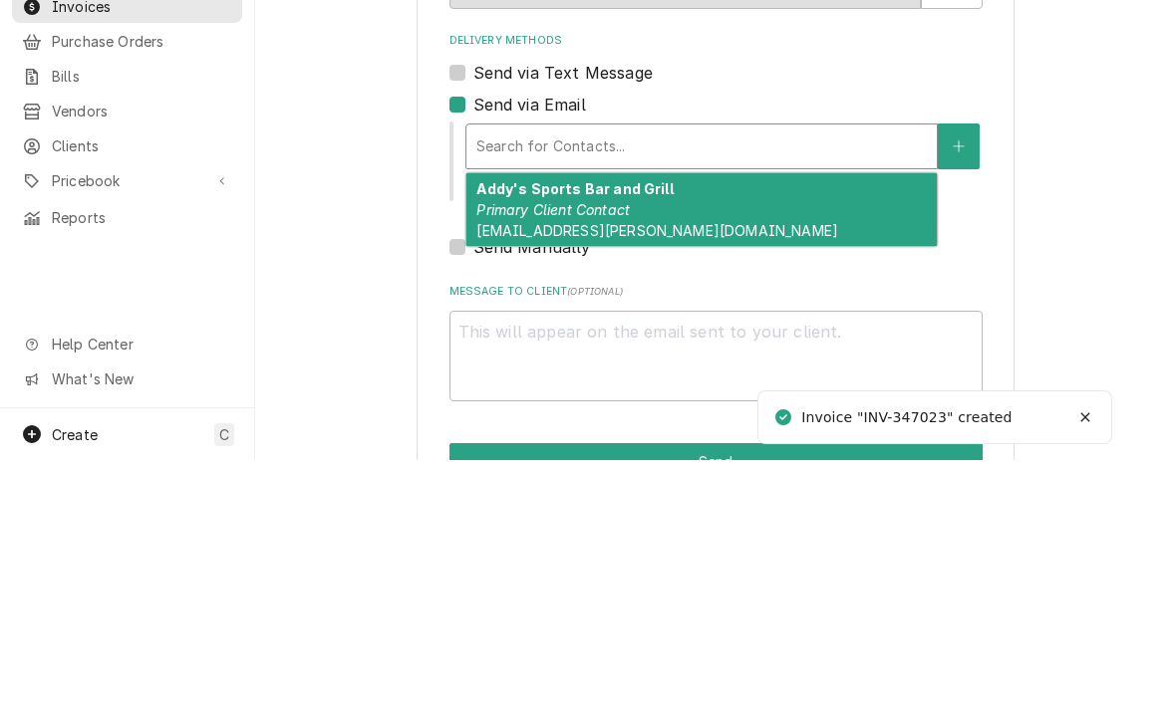
click at [497, 451] on em "Primary Client Contact" at bounding box center [552, 459] width 153 height 17
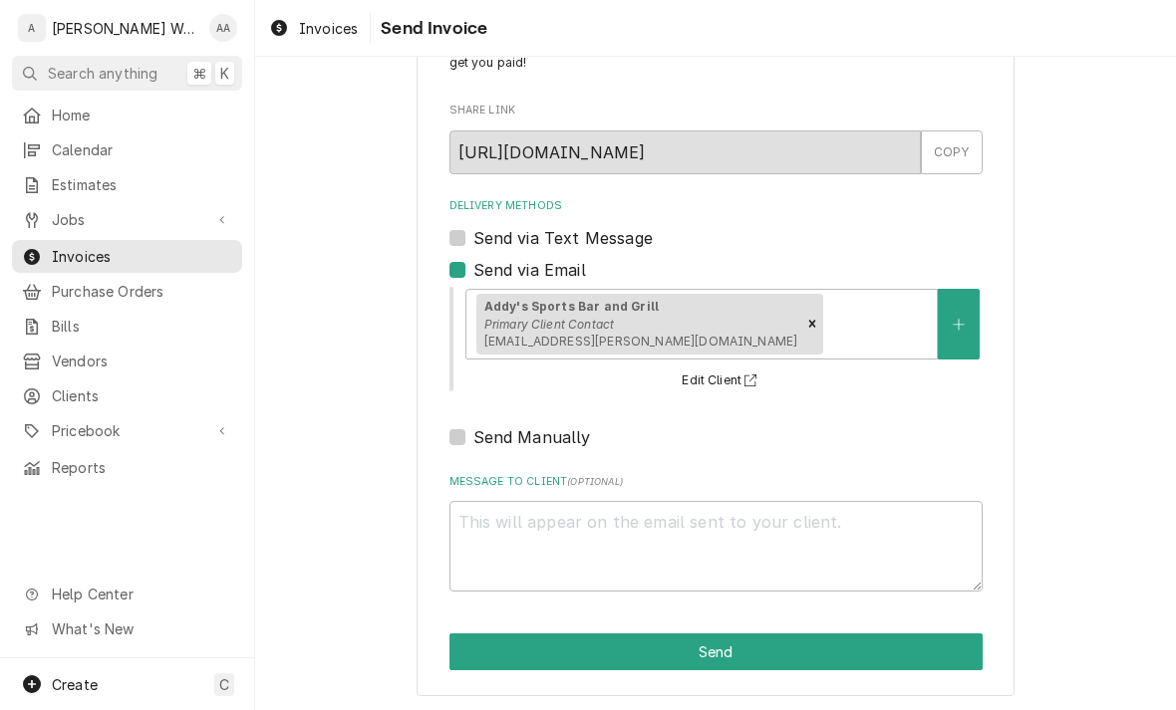
scroll to position [84, 0]
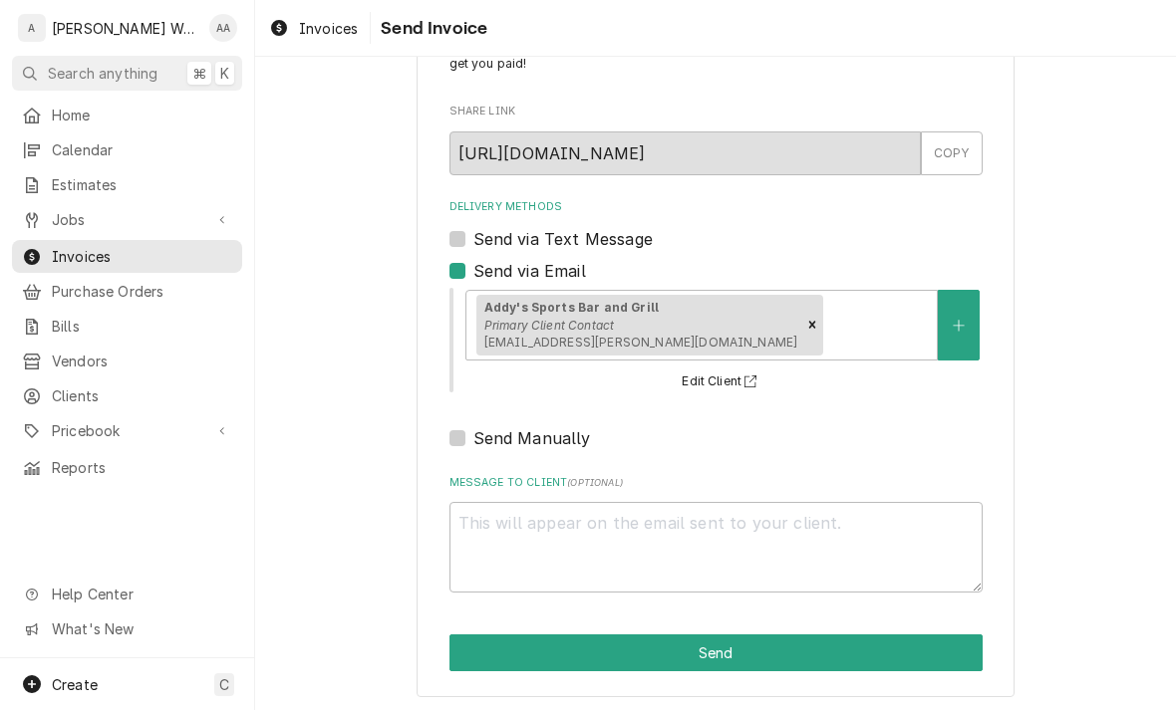
click at [463, 655] on button "Send" at bounding box center [715, 653] width 533 height 37
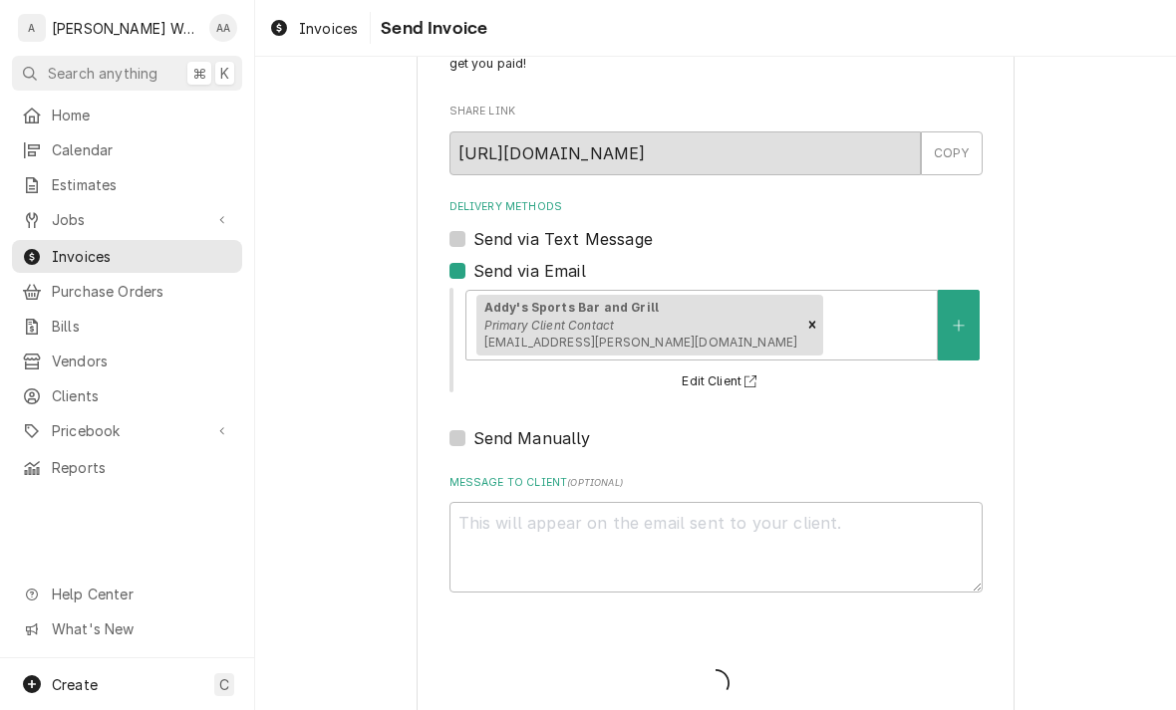
type textarea "x"
